Goal: Task Accomplishment & Management: Manage account settings

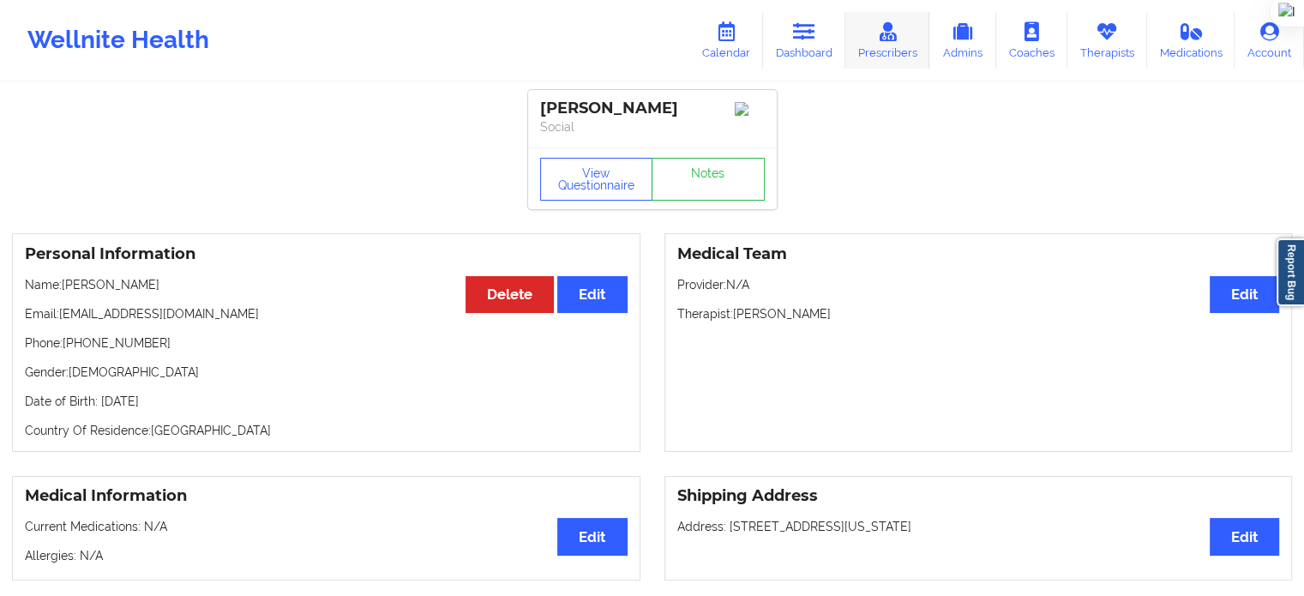
drag, startPoint x: 1107, startPoint y: 27, endPoint x: 941, endPoint y: 45, distance: 167.3
click at [1107, 27] on icon at bounding box center [1106, 31] width 22 height 19
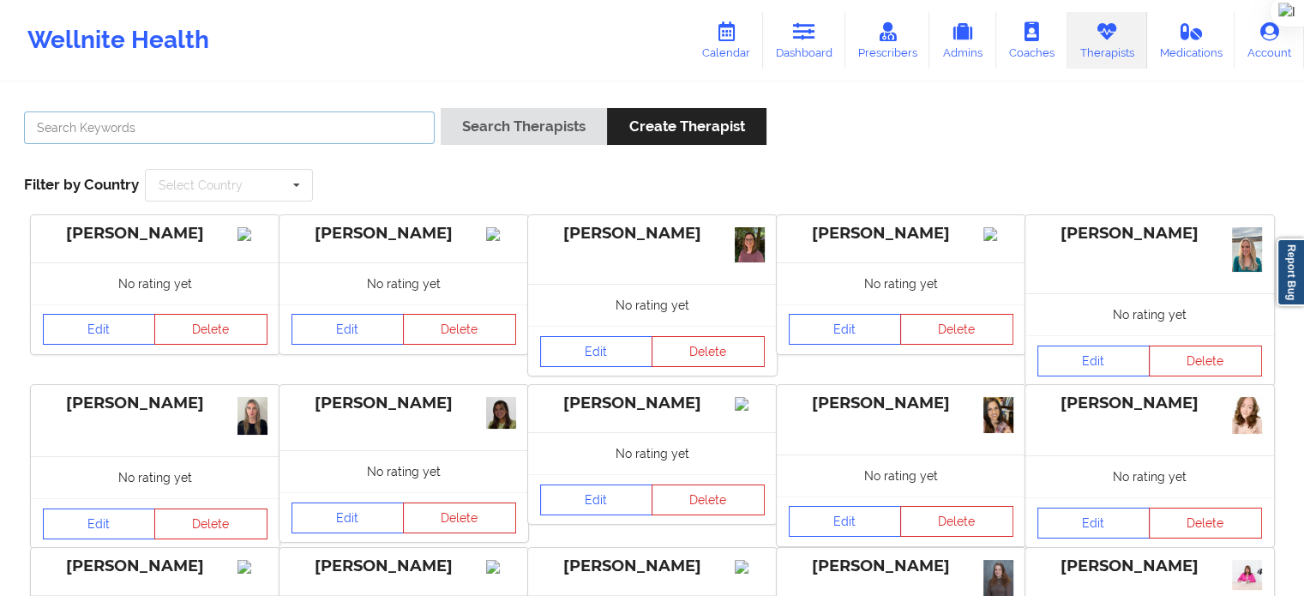
click at [382, 117] on input "text" at bounding box center [229, 127] width 411 height 33
type input "sakima"
click at [441, 108] on button "Search Therapists" at bounding box center [524, 126] width 166 height 37
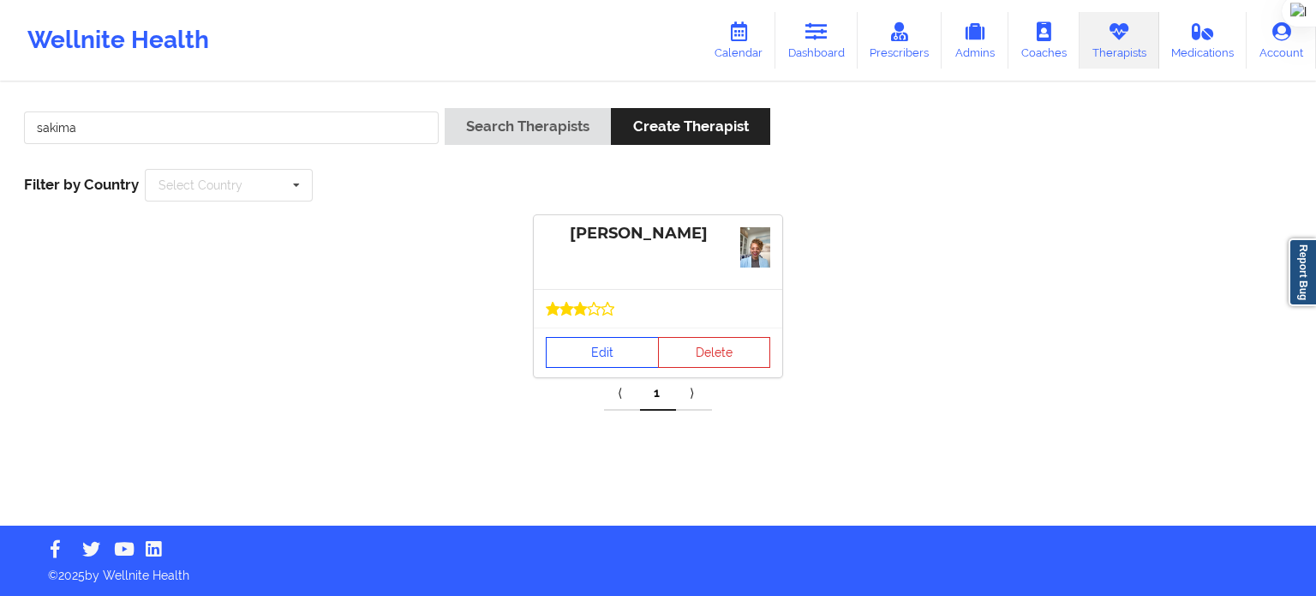
click at [595, 342] on link "Edit" at bounding box center [602, 352] width 113 height 31
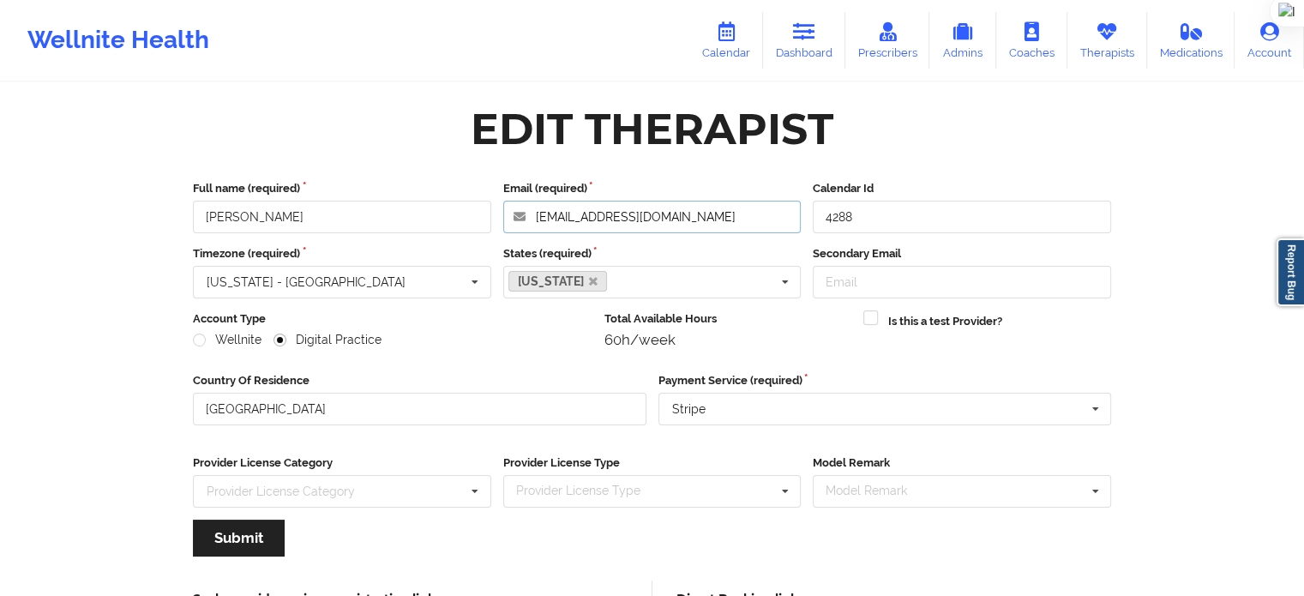
drag, startPoint x: 716, startPoint y: 218, endPoint x: 487, endPoint y: 218, distance: 228.8
click at [487, 218] on div "Full name (required) [PERSON_NAME] Email (required) [EMAIL_ADDRESS][DOMAIN_NAME…" at bounding box center [652, 206] width 930 height 53
